Goal: Task Accomplishment & Management: Manage account settings

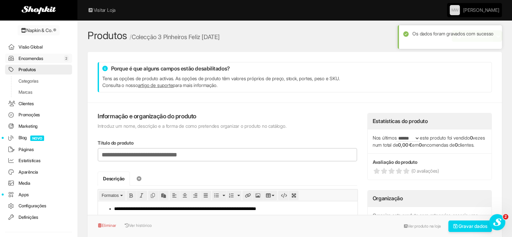
click at [19, 56] on link "Encomendas 2" at bounding box center [38, 59] width 67 height 10
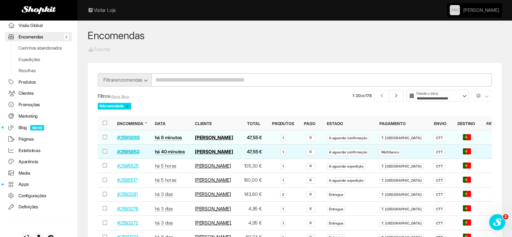
click at [129, 154] on link "#2595853" at bounding box center [128, 152] width 22 height 6
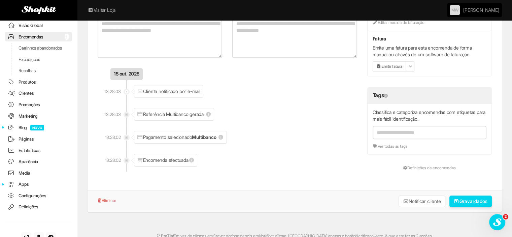
scroll to position [379, 0]
